Goal: Task Accomplishment & Management: Manage account settings

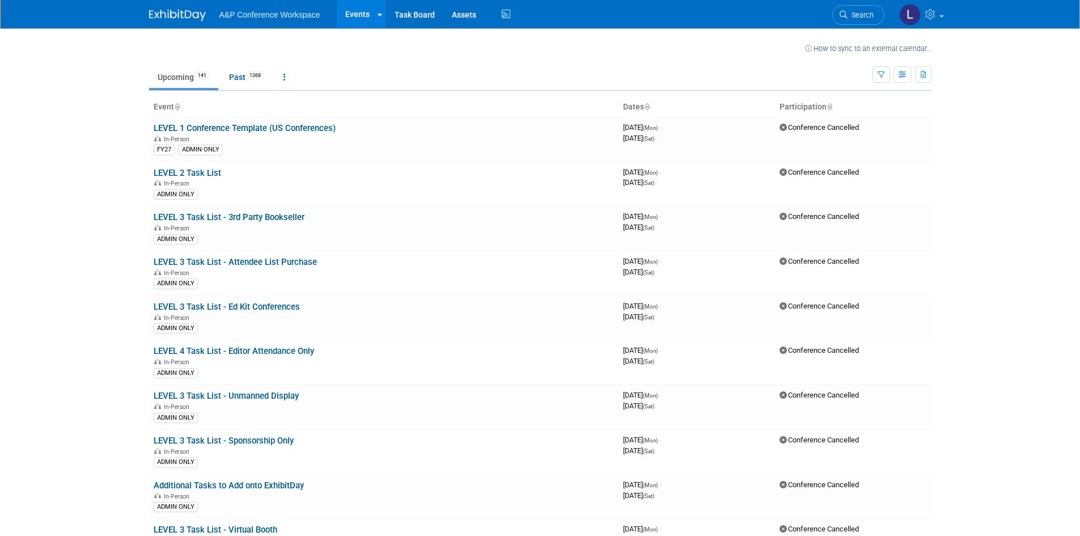
scroll to position [4031, 0]
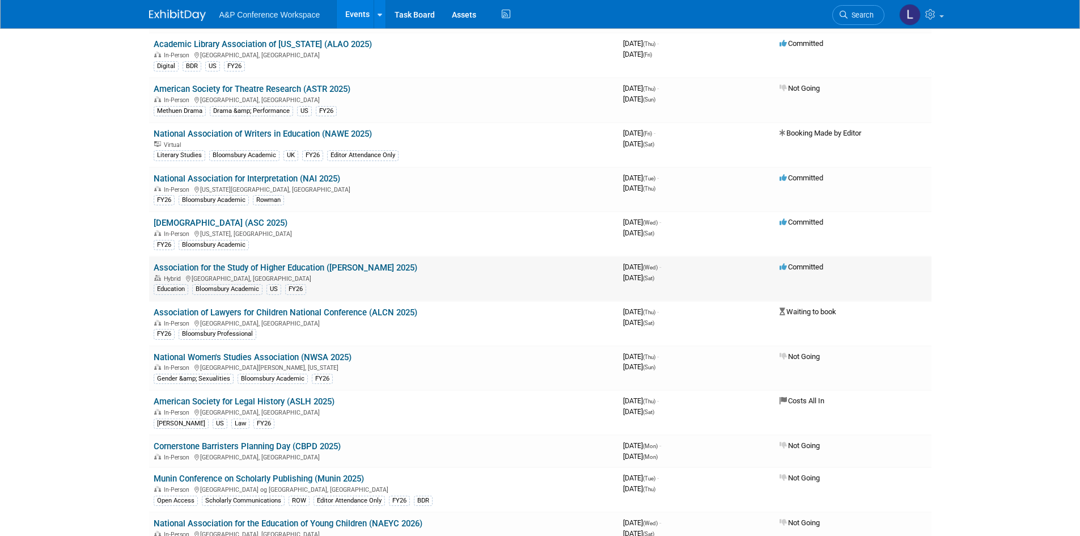
click at [321, 266] on link "Association for the Study of Higher Education ([PERSON_NAME] 2025)" at bounding box center [286, 267] width 264 height 10
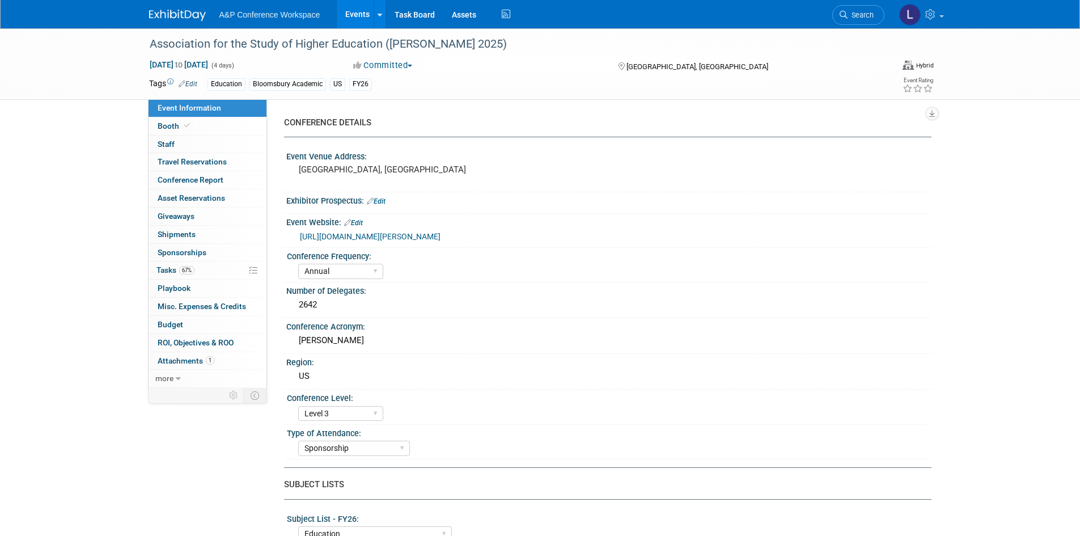
select select "Annual"
select select "Level 3"
select select "Sponsorship"
select select "Education"
select select "Bloomsbury Academic"
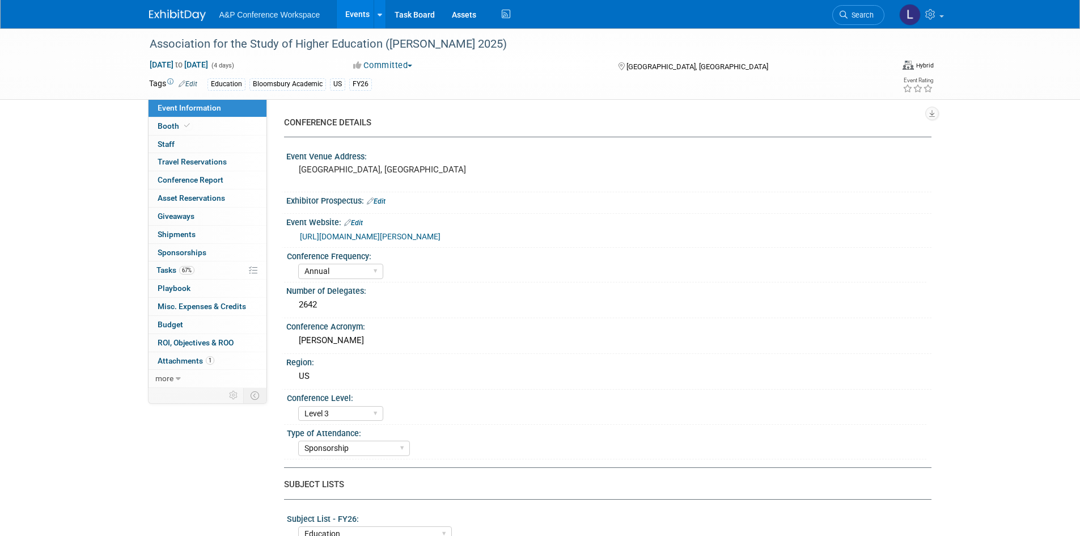
select select "Hannah Siegel"
select select "Lianna Iwanikiw"
select select "Seth Taylor"
select select "Brand/Subject Presence​"
click at [202, 267] on link "67% Tasks 67%" at bounding box center [208, 270] width 118 height 18
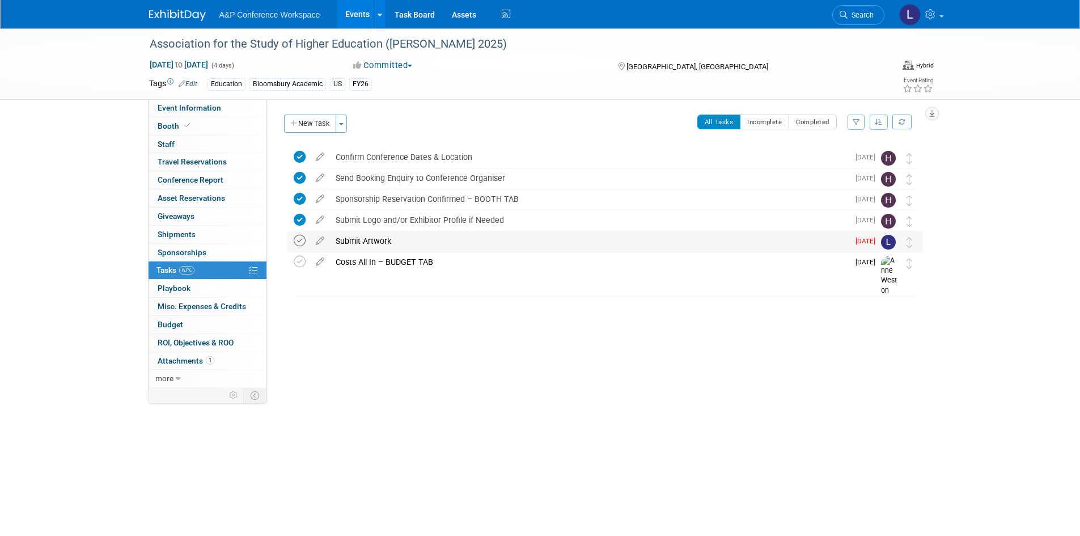
click at [298, 235] on icon at bounding box center [300, 241] width 12 height 12
